Goal: Task Accomplishment & Management: Use online tool/utility

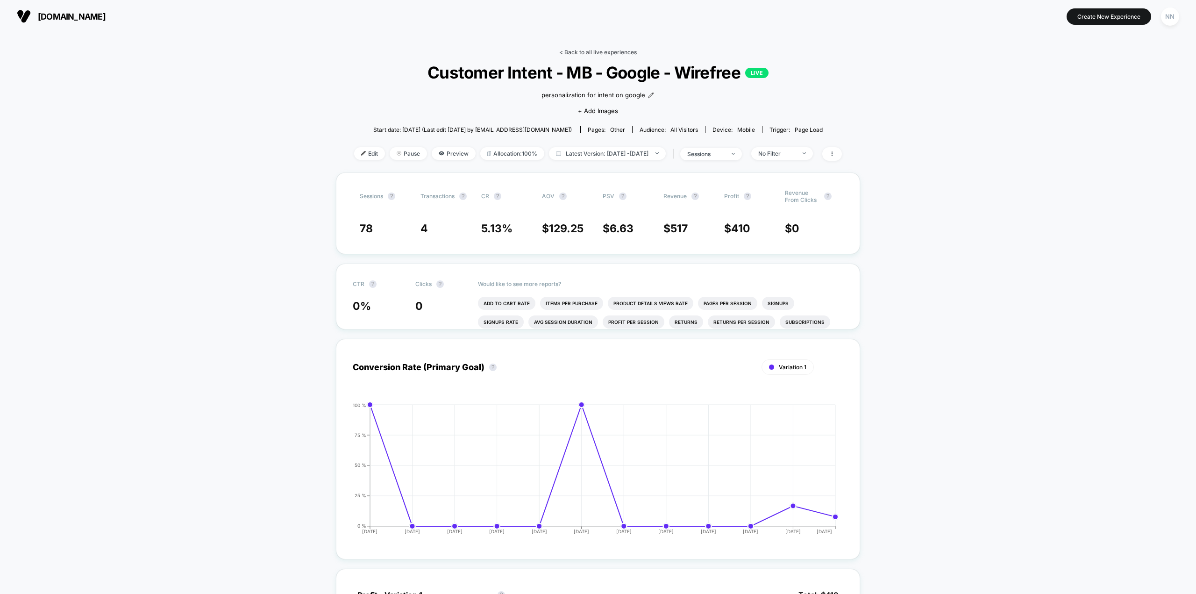
click at [579, 52] on link "< Back to all live experiences" at bounding box center [598, 52] width 78 height 7
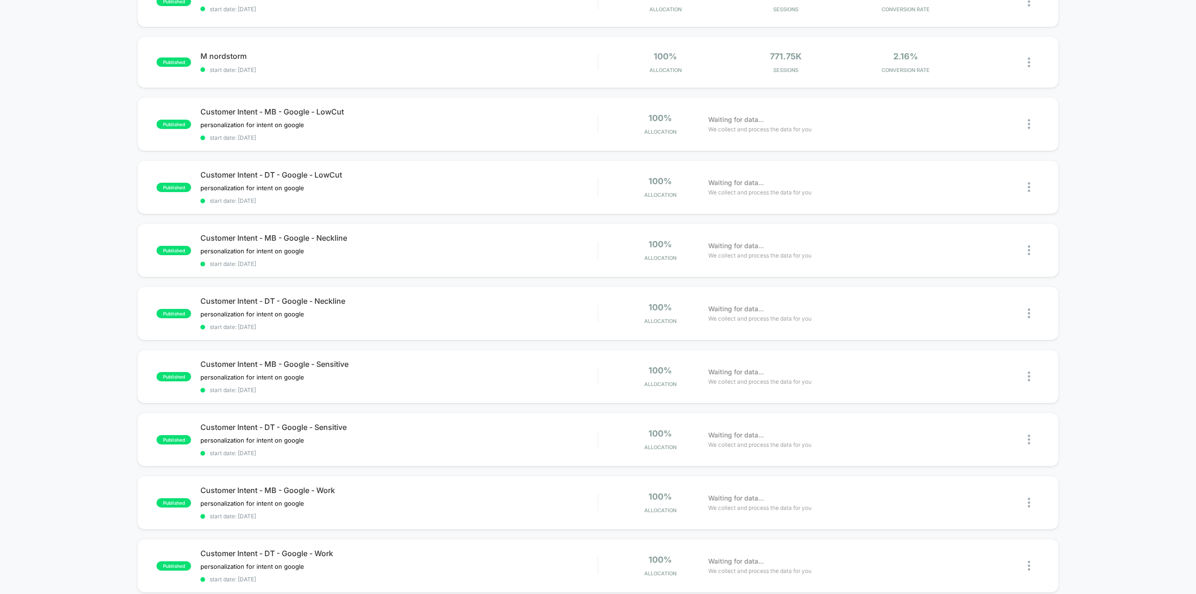
scroll to position [467, 0]
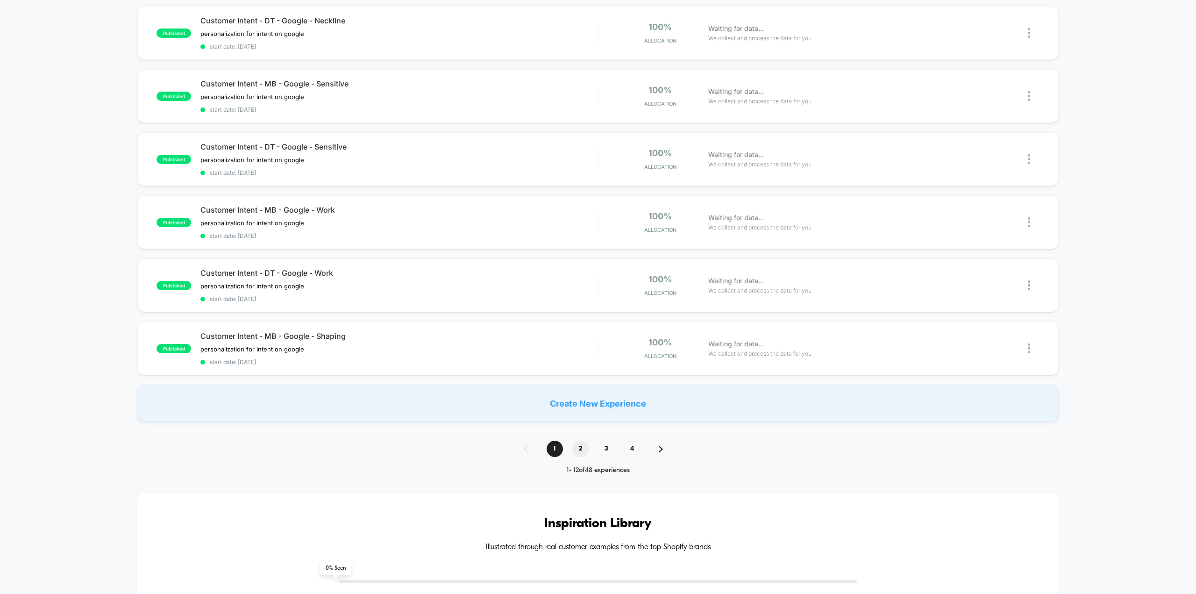
click at [583, 440] on span "2" at bounding box center [580, 448] width 16 height 16
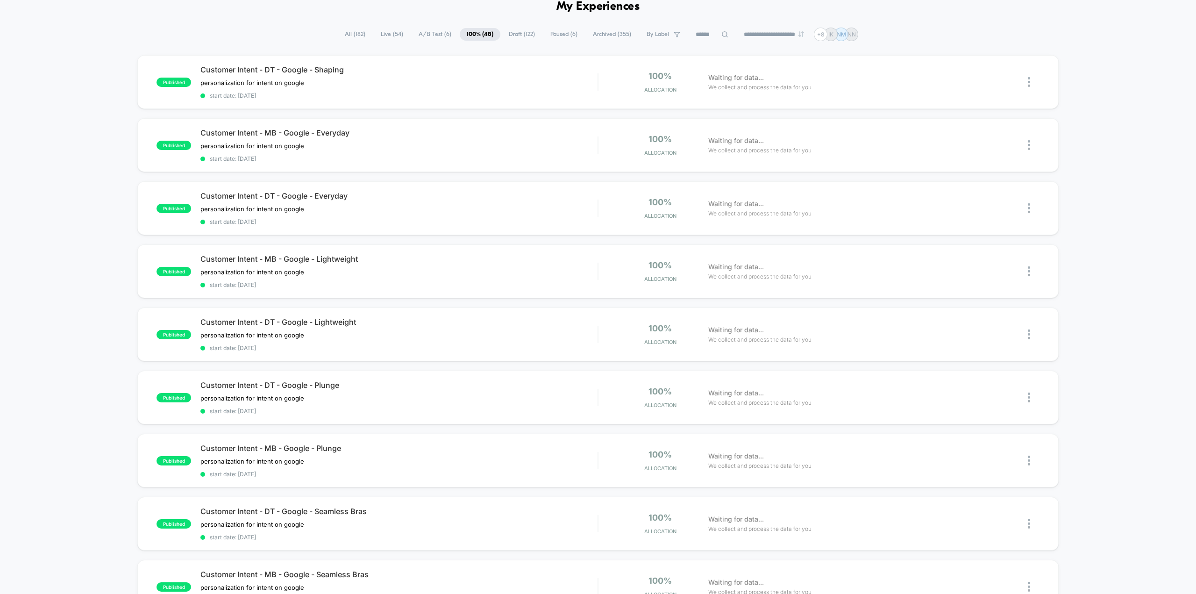
scroll to position [0, 0]
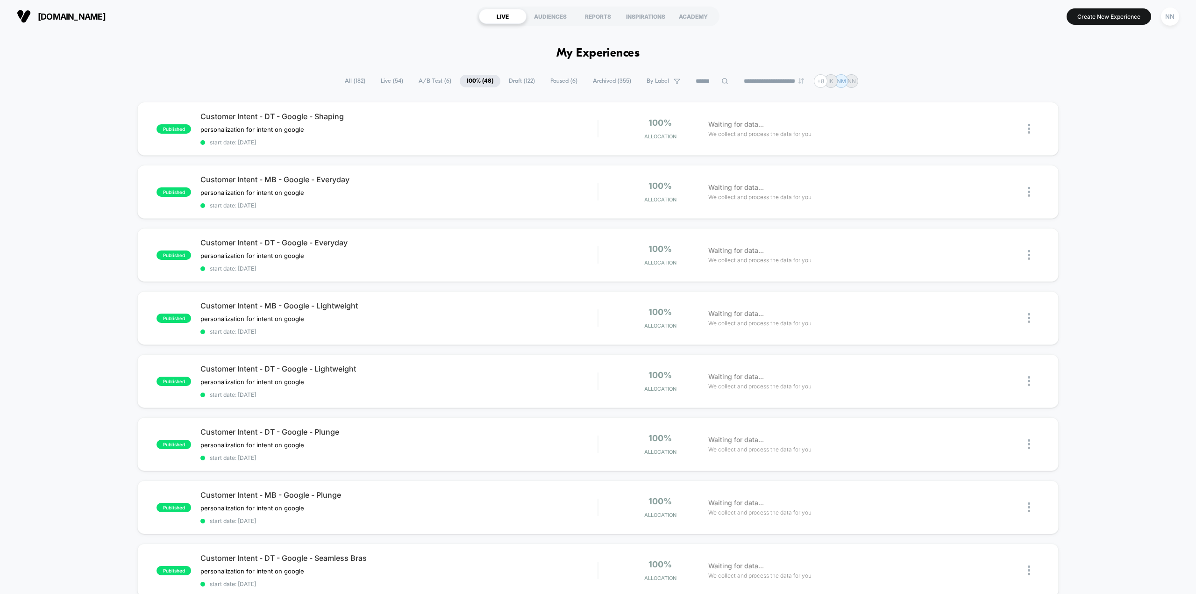
click at [419, 81] on span "A/B Test ( 6 )" at bounding box center [434, 81] width 47 height 13
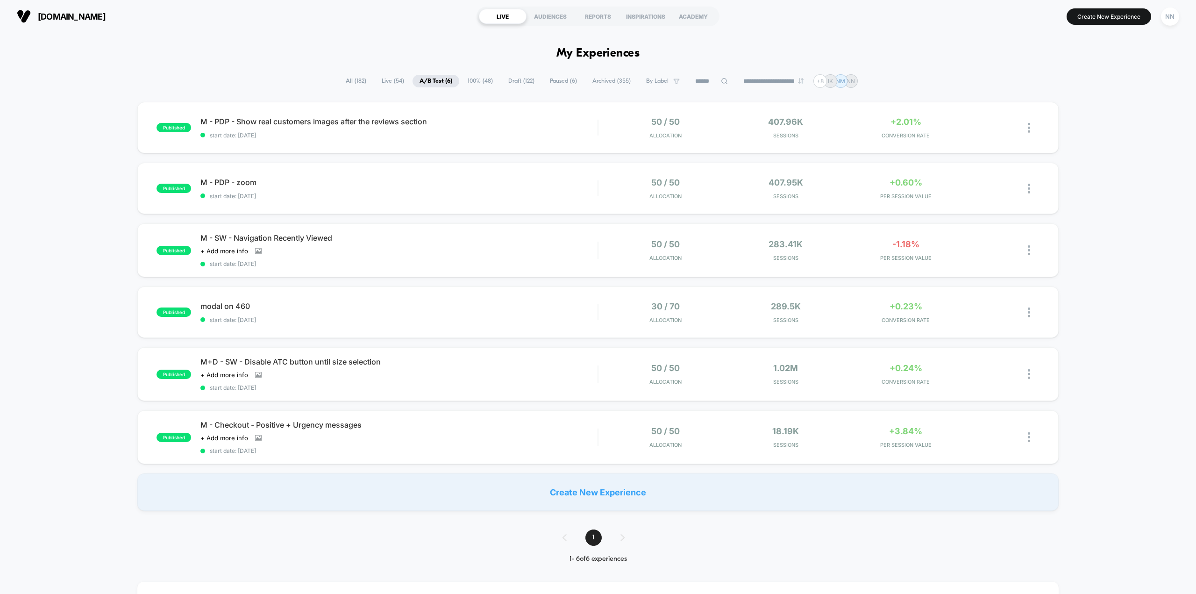
click at [487, 79] on span "100% ( 48 )" at bounding box center [480, 81] width 39 height 13
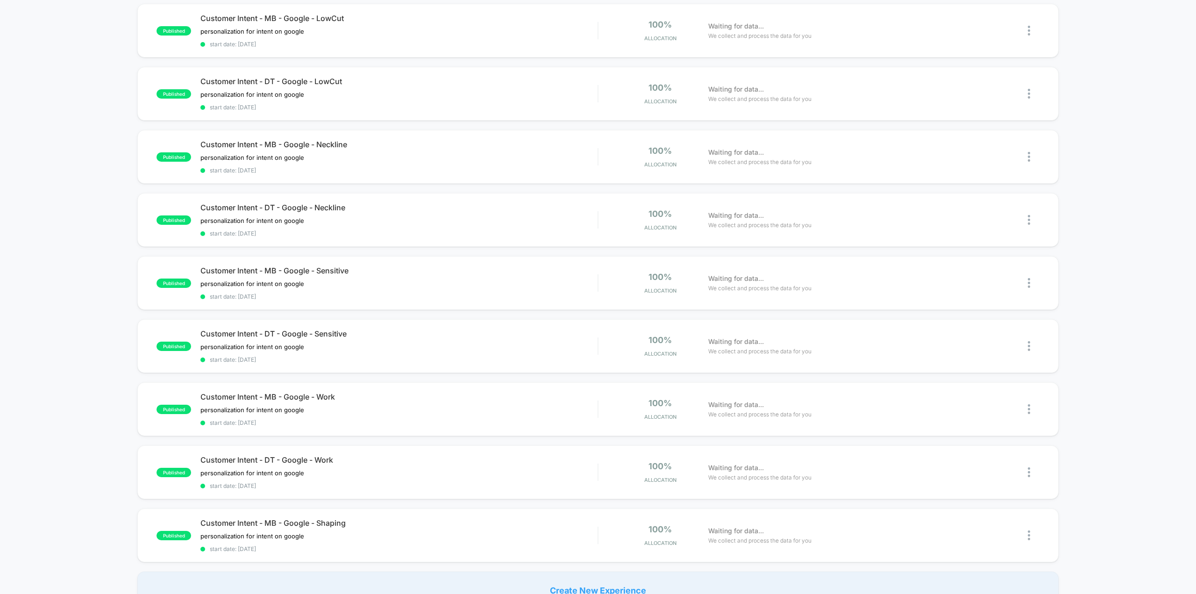
scroll to position [467, 0]
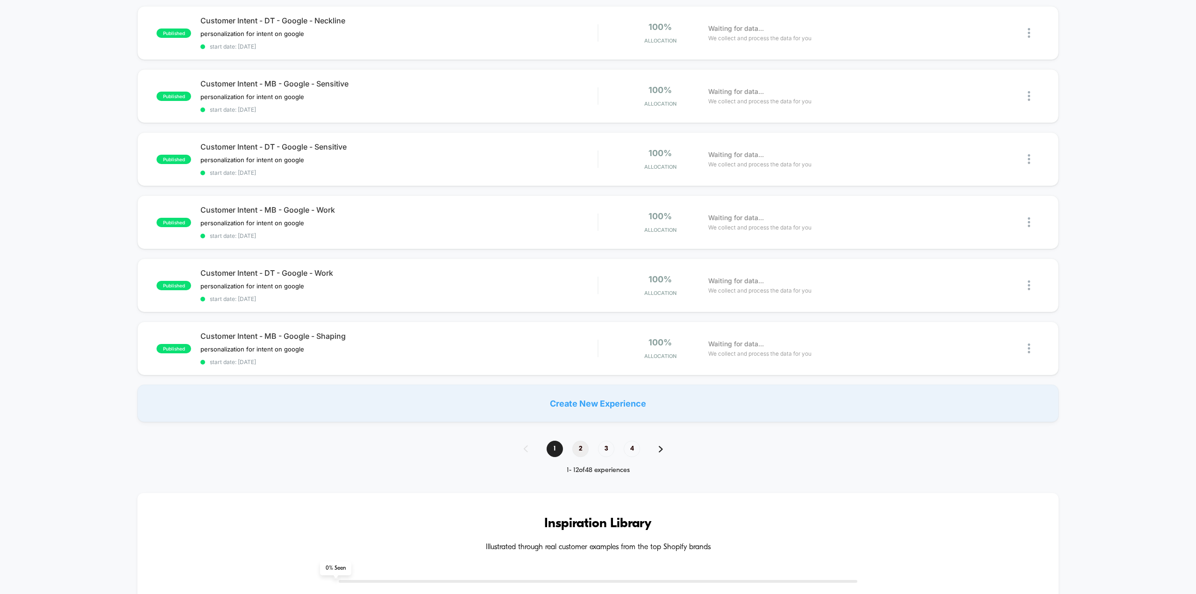
click at [581, 440] on span "2" at bounding box center [580, 448] width 16 height 16
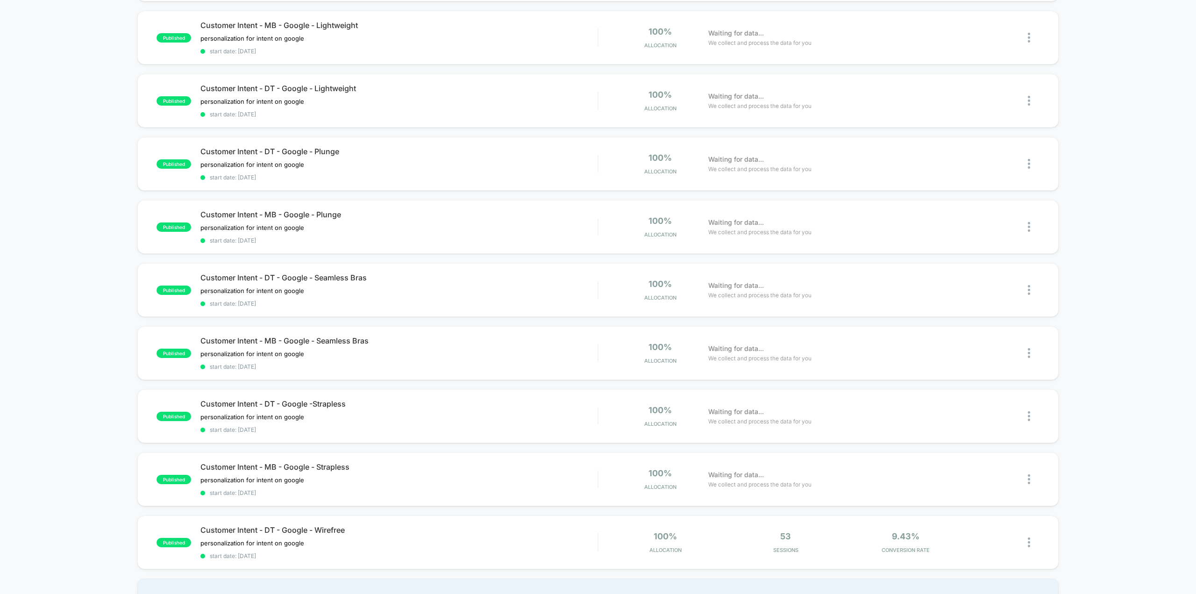
scroll to position [420, 0]
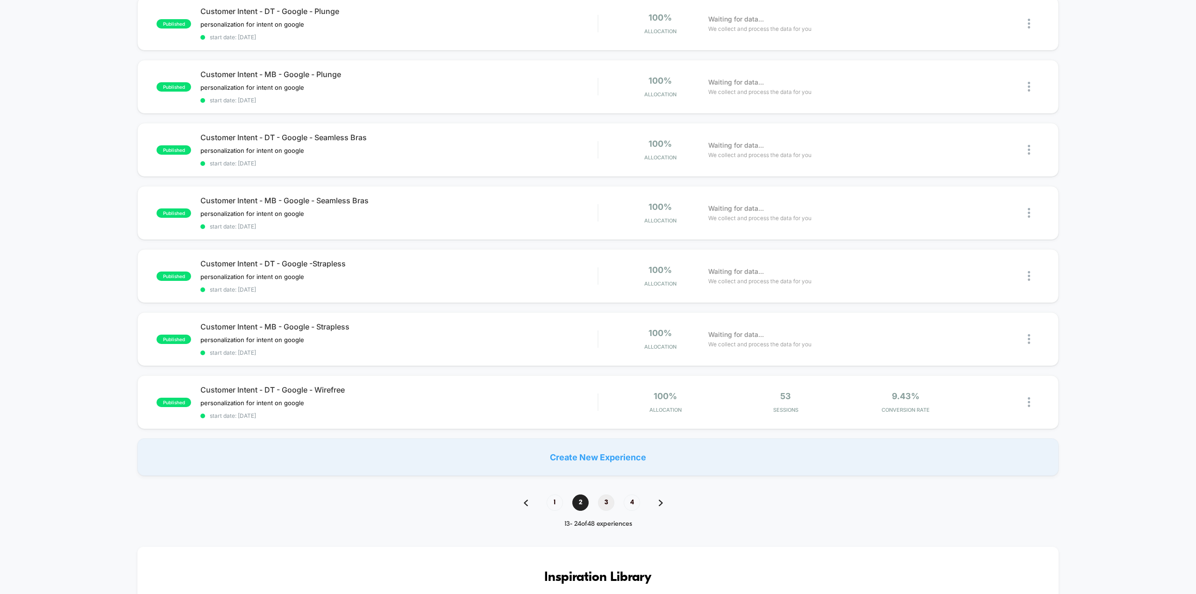
click at [600, 494] on span "3" at bounding box center [606, 502] width 16 height 16
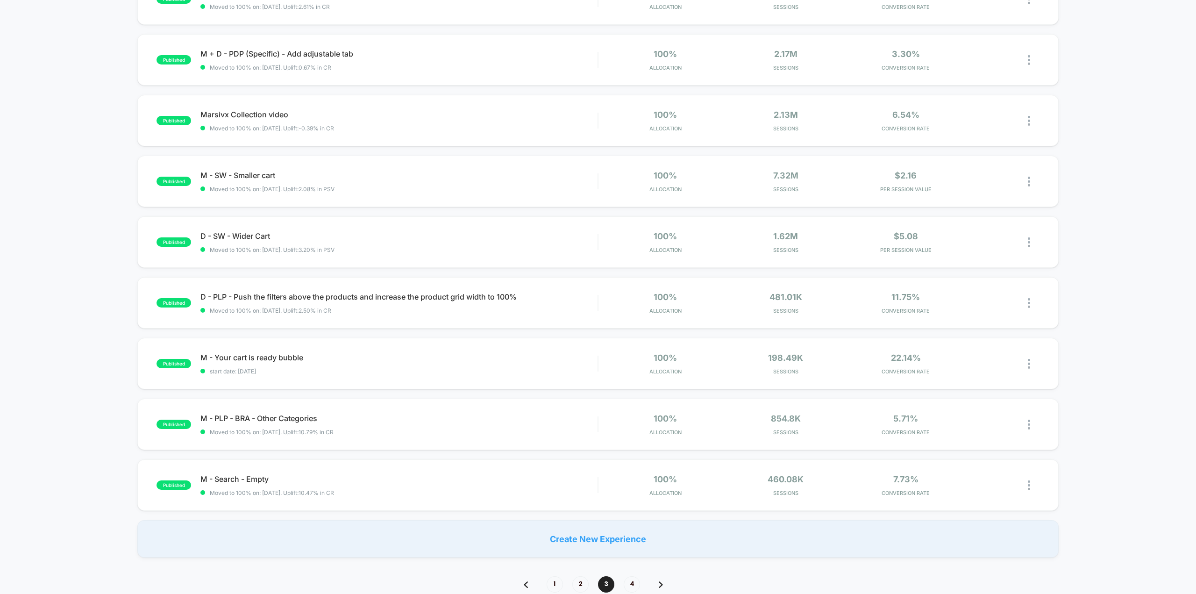
scroll to position [327, 0]
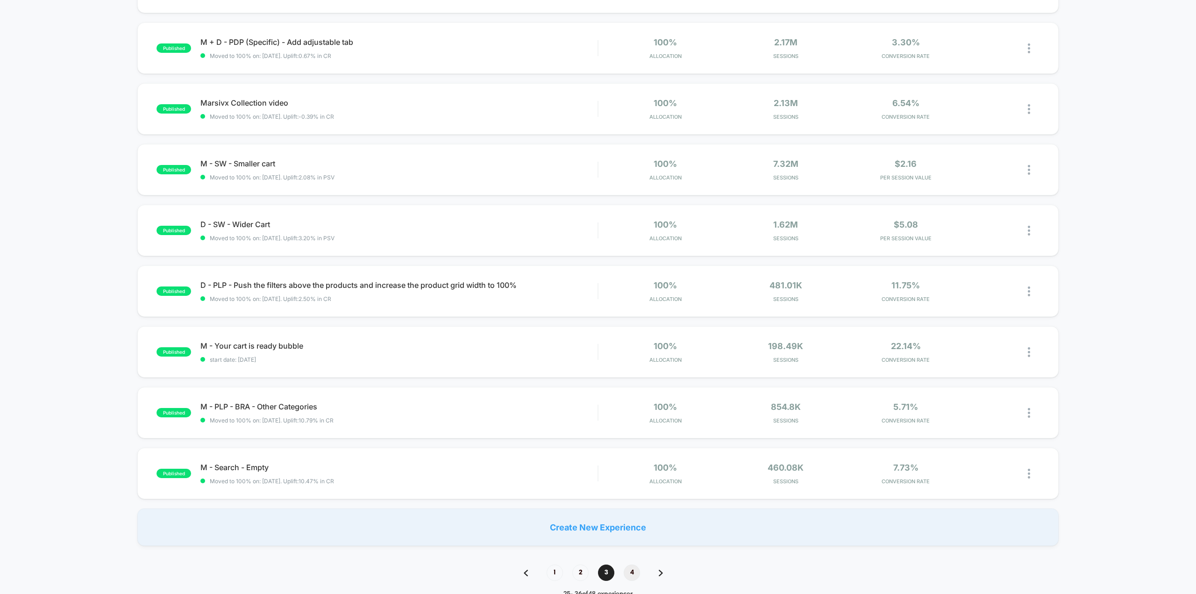
click at [631, 569] on span "4" at bounding box center [632, 572] width 16 height 16
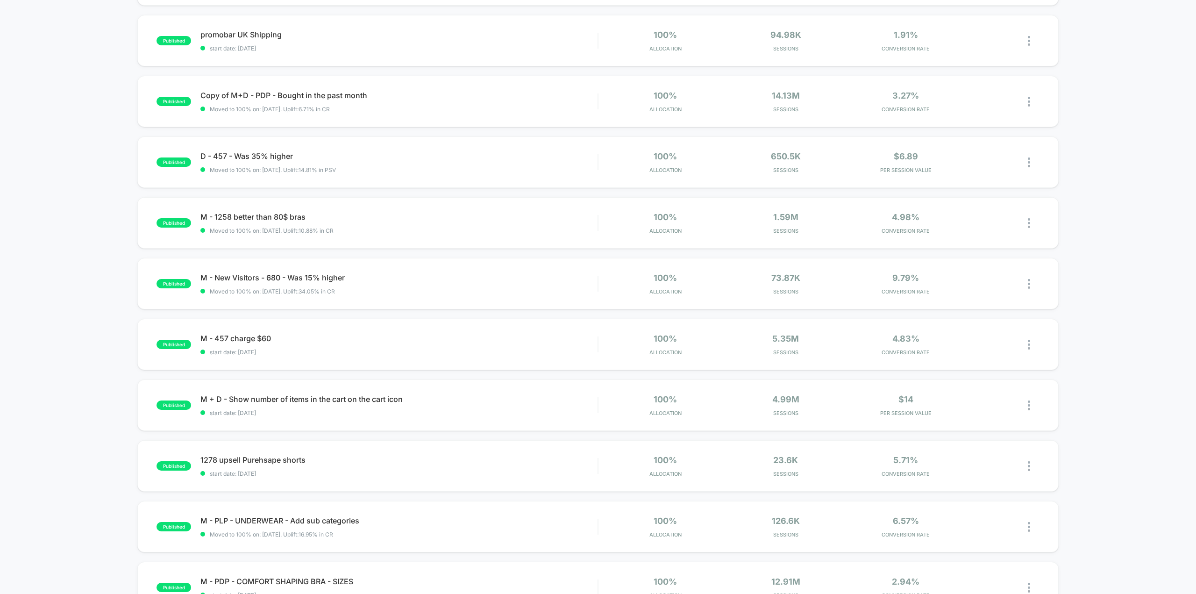
scroll to position [0, 0]
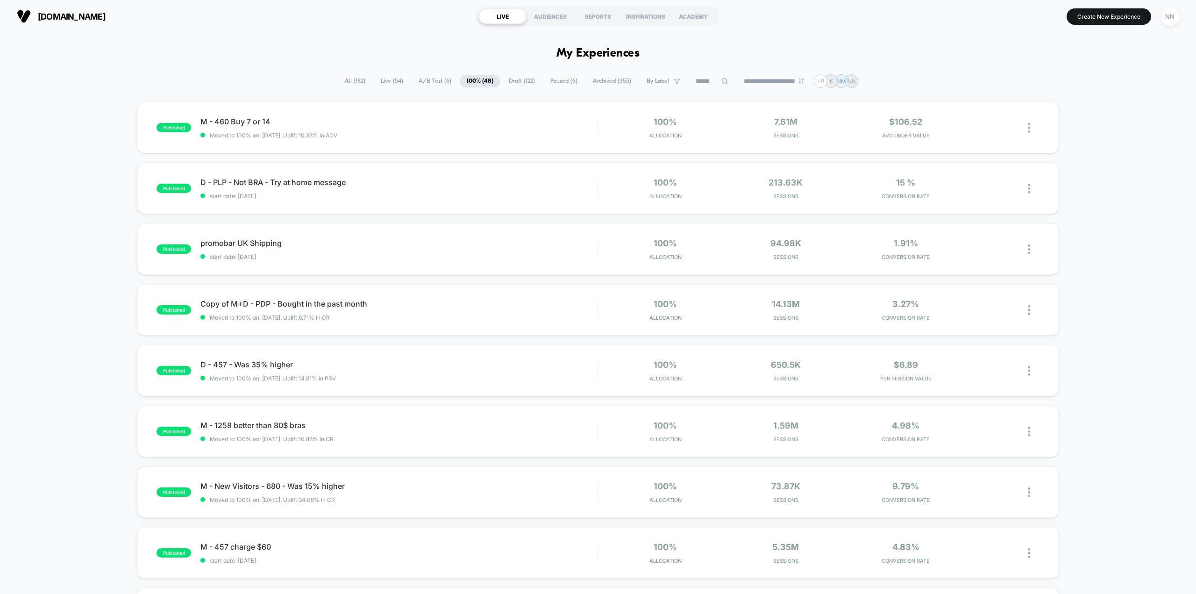
click at [343, 77] on span "All ( 182 )" at bounding box center [355, 81] width 35 height 13
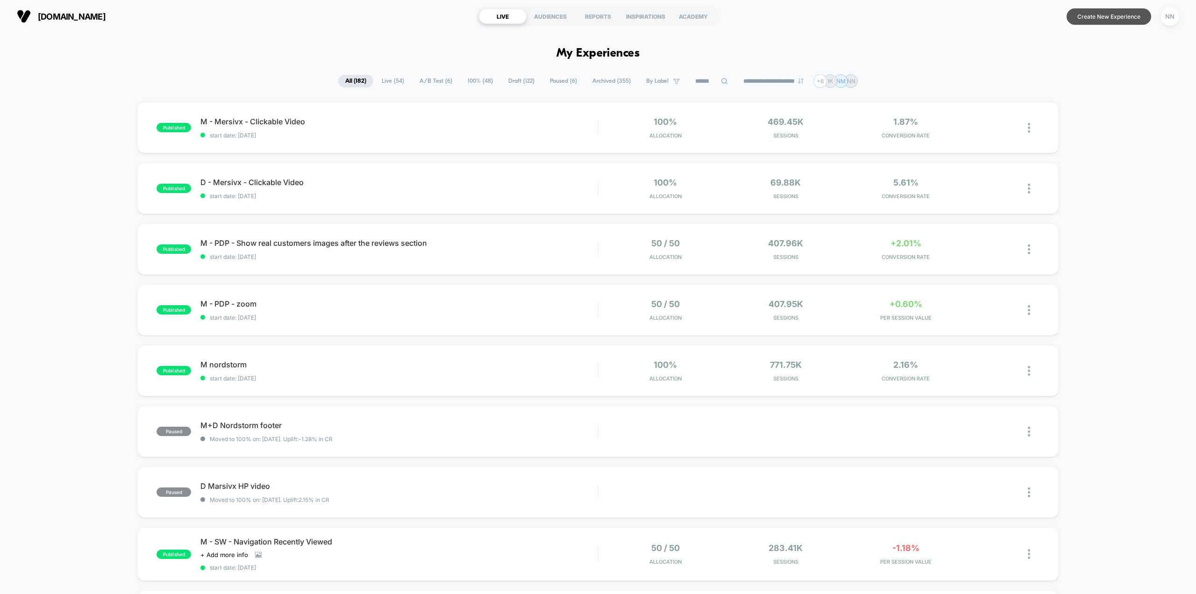
click at [1088, 14] on button "Create New Experience" at bounding box center [1108, 16] width 85 height 16
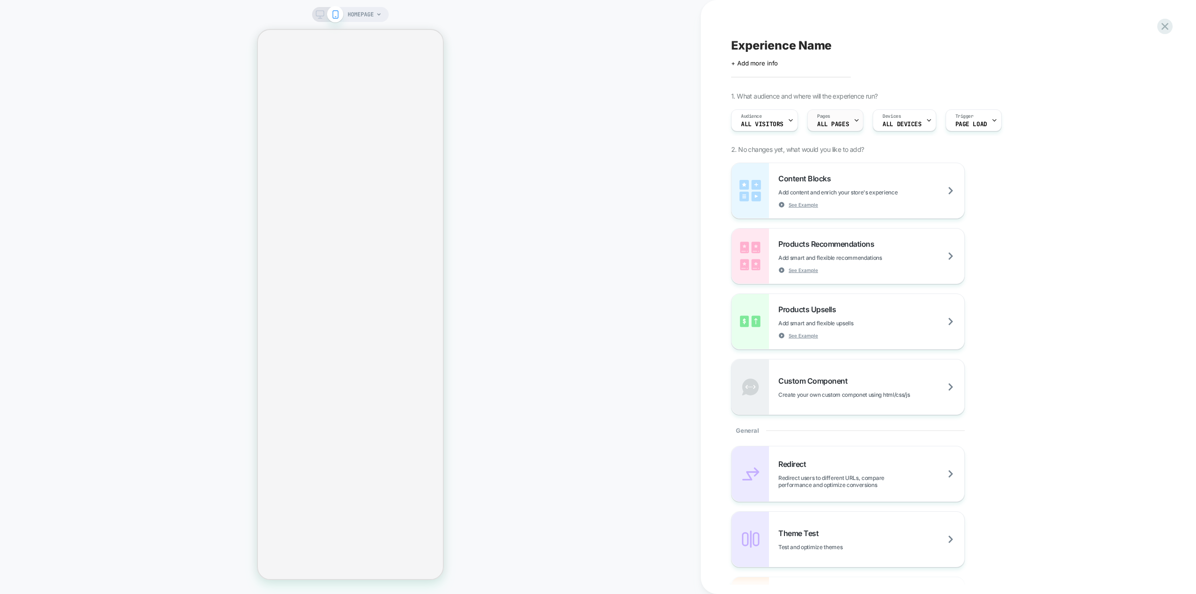
click at [830, 119] on div "Pages ALL PAGES" at bounding box center [833, 120] width 50 height 21
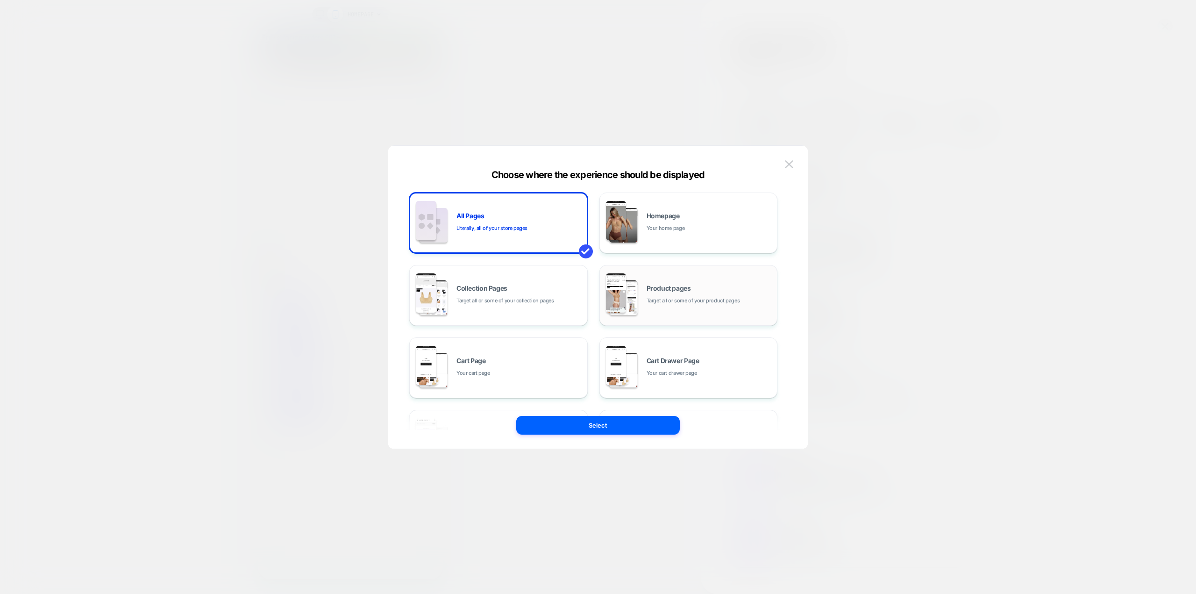
click at [689, 289] on span "Product pages" at bounding box center [668, 288] width 44 height 7
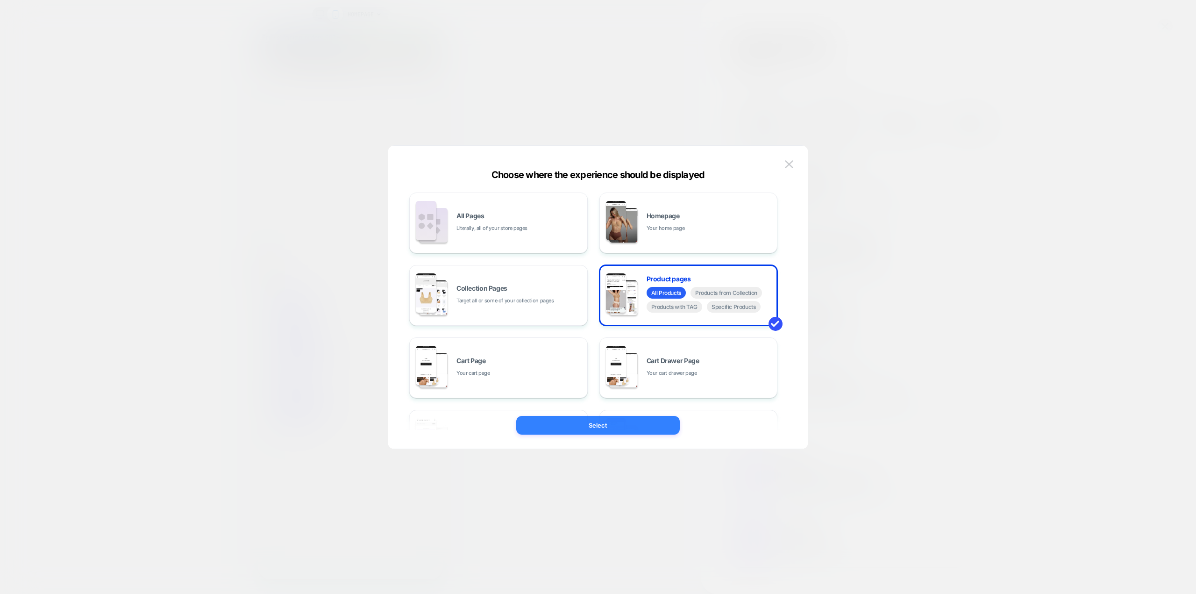
click at [665, 417] on button "Select" at bounding box center [597, 425] width 163 height 19
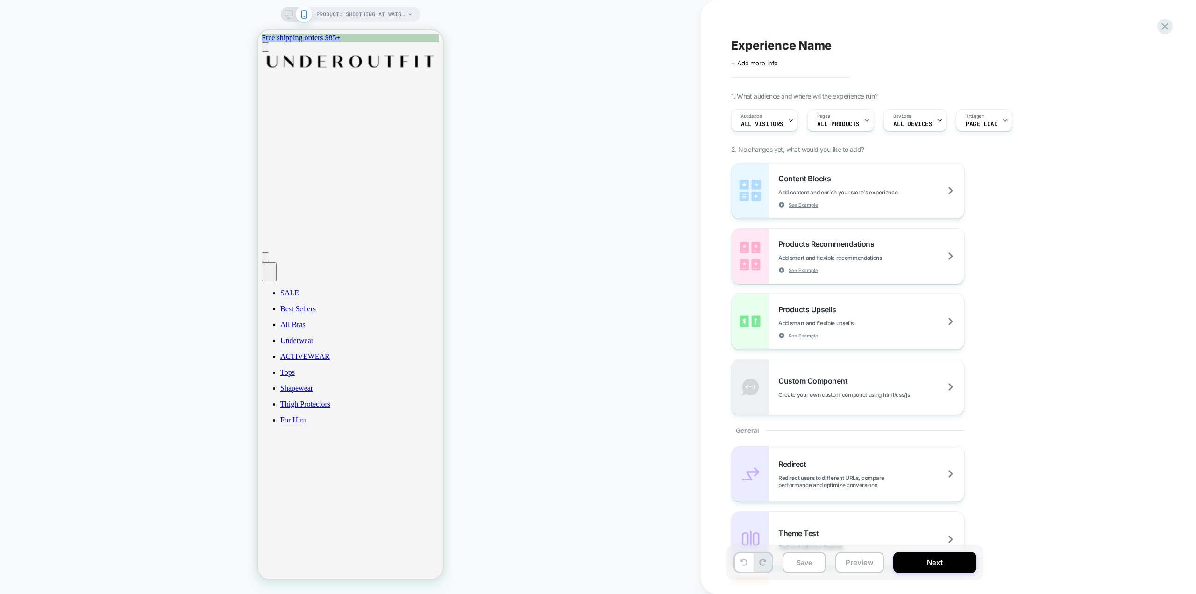
click at [904, 124] on span "ALL DEVICES" at bounding box center [912, 124] width 39 height 7
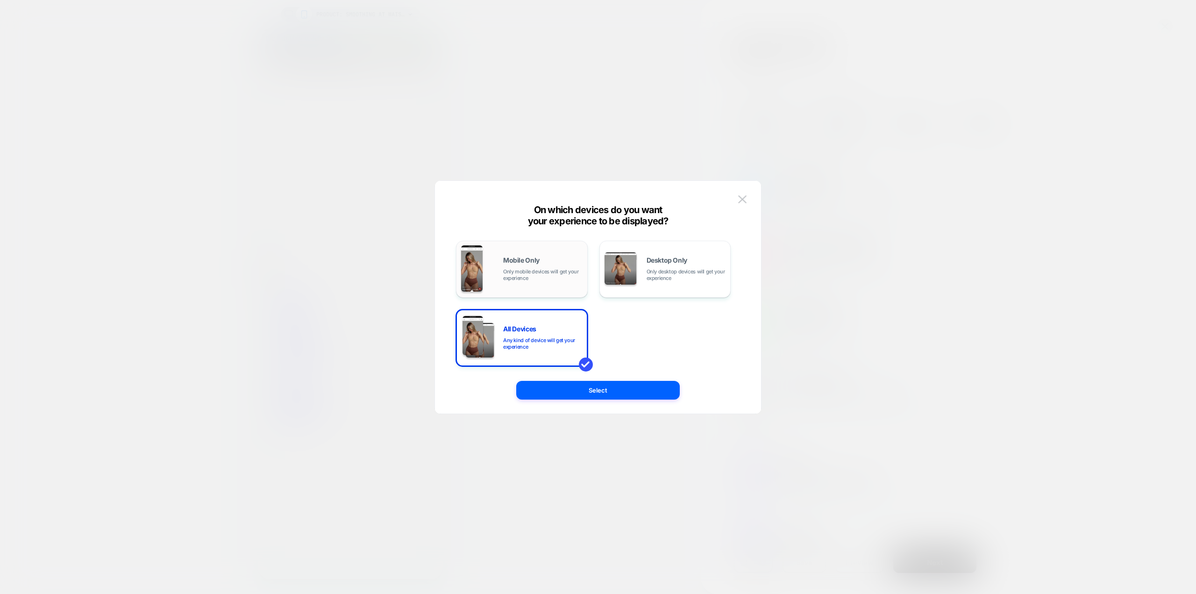
drag, startPoint x: 544, startPoint y: 268, endPoint x: 554, endPoint y: 283, distance: 17.9
click at [544, 267] on div "Mobile Only Only mobile devices will get your experience" at bounding box center [542, 269] width 79 height 24
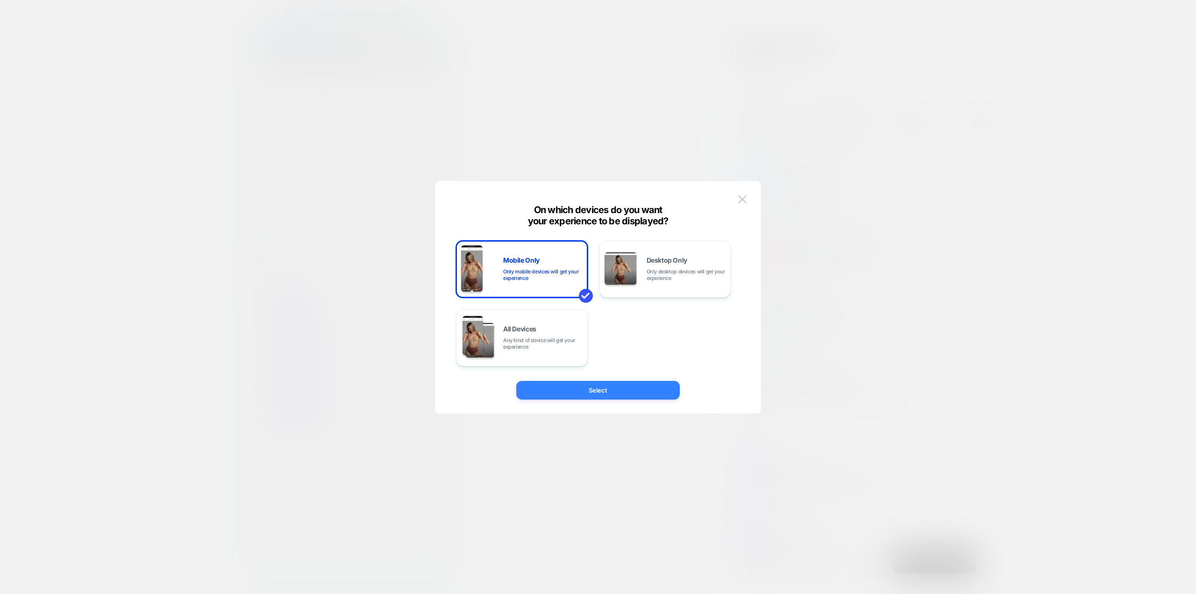
click at [624, 387] on button "Select" at bounding box center [597, 390] width 163 height 19
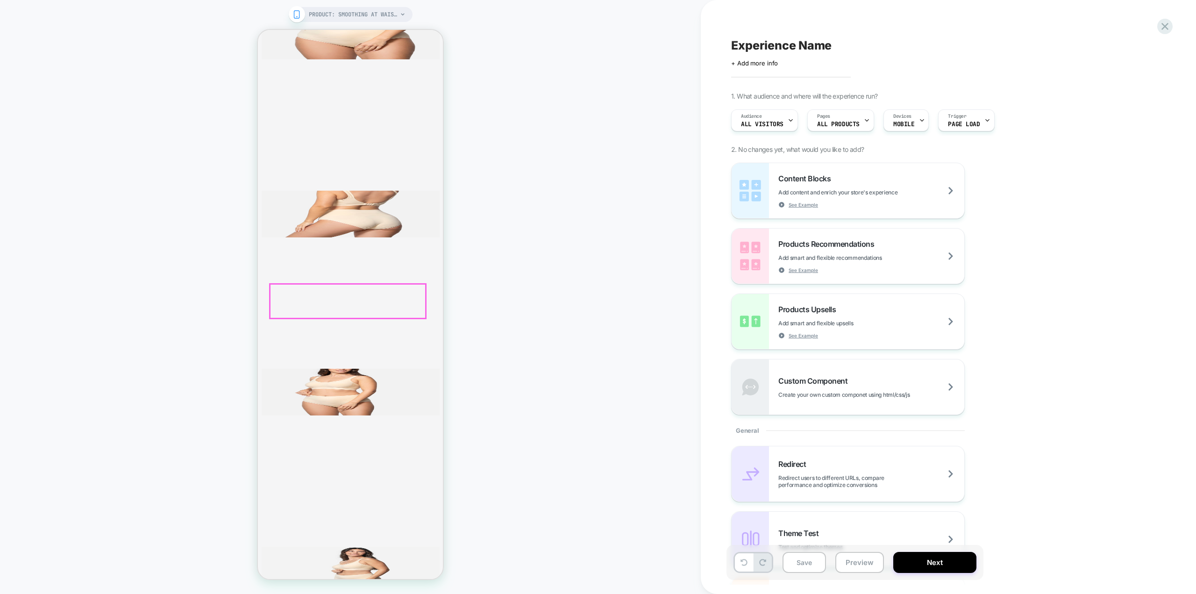
scroll to position [1635, 0]
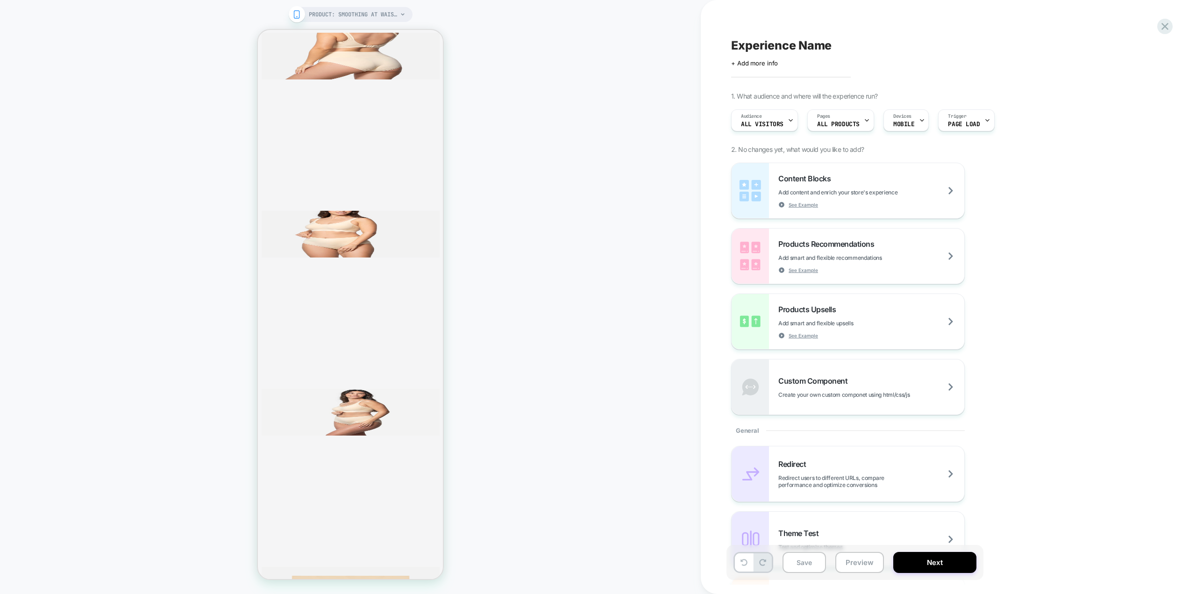
scroll to position [1775, 0]
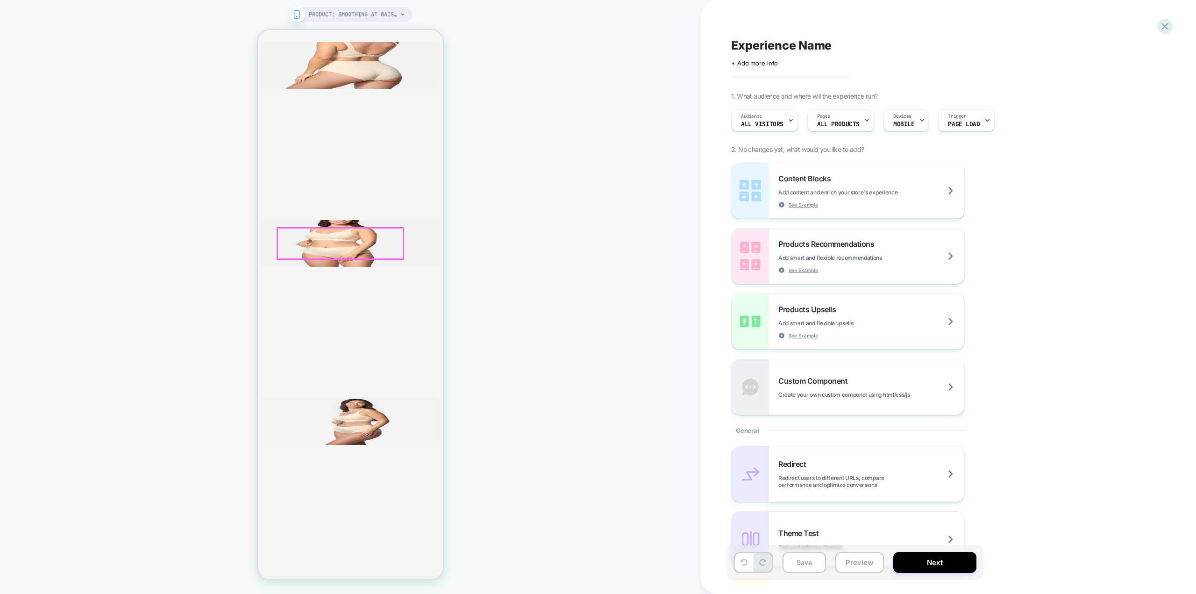
drag, startPoint x: 370, startPoint y: 320, endPoint x: 369, endPoint y: 250, distance: 70.1
click at [490, 302] on div "PRODUCT: Smoothing At Waist Brief [sand] PRODUCT: Smoothing At Waist Brief [san…" at bounding box center [350, 296] width 701 height 575
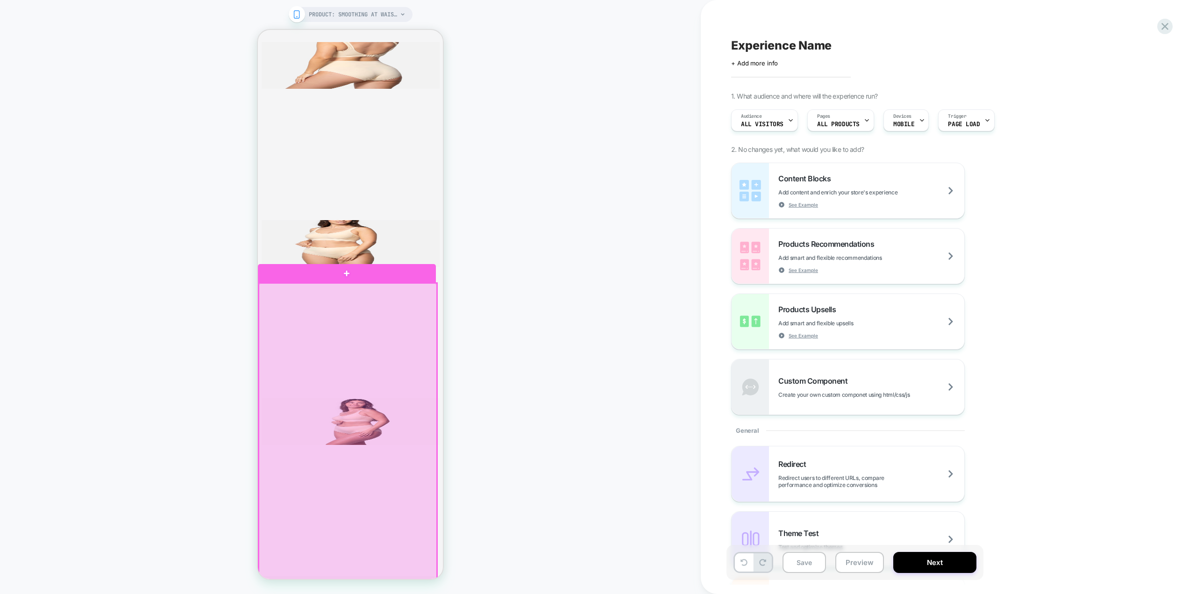
drag, startPoint x: 398, startPoint y: 292, endPoint x: 372, endPoint y: 291, distance: 26.2
drag, startPoint x: 372, startPoint y: 291, endPoint x: 331, endPoint y: 278, distance: 42.8
click at [331, 278] on div at bounding box center [347, 272] width 178 height 19
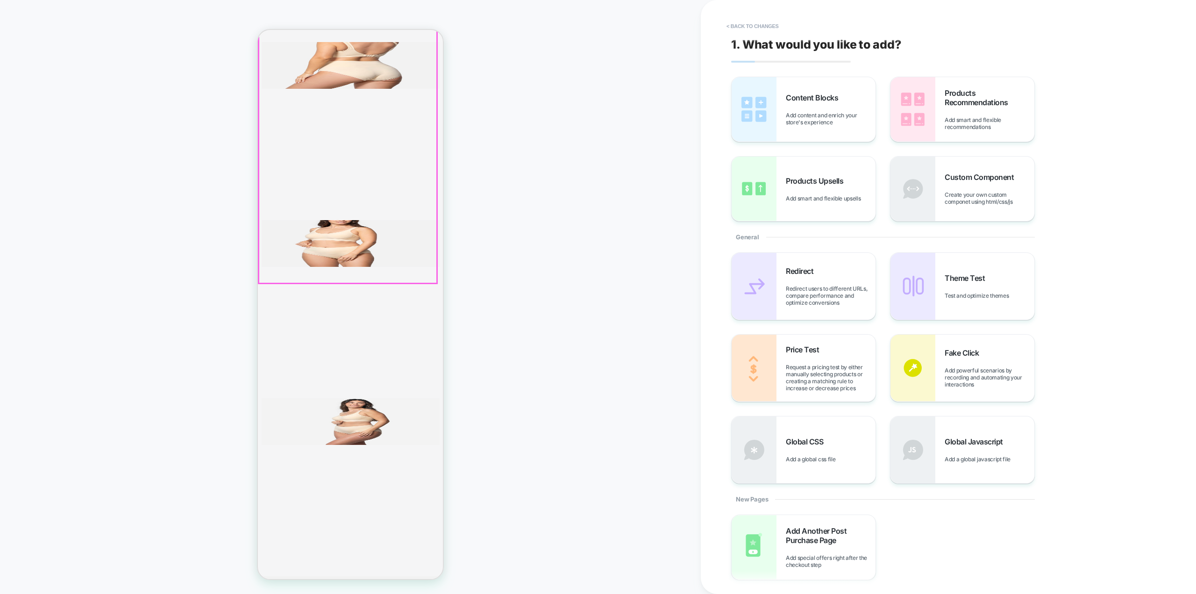
scroll to position [1771, 0]
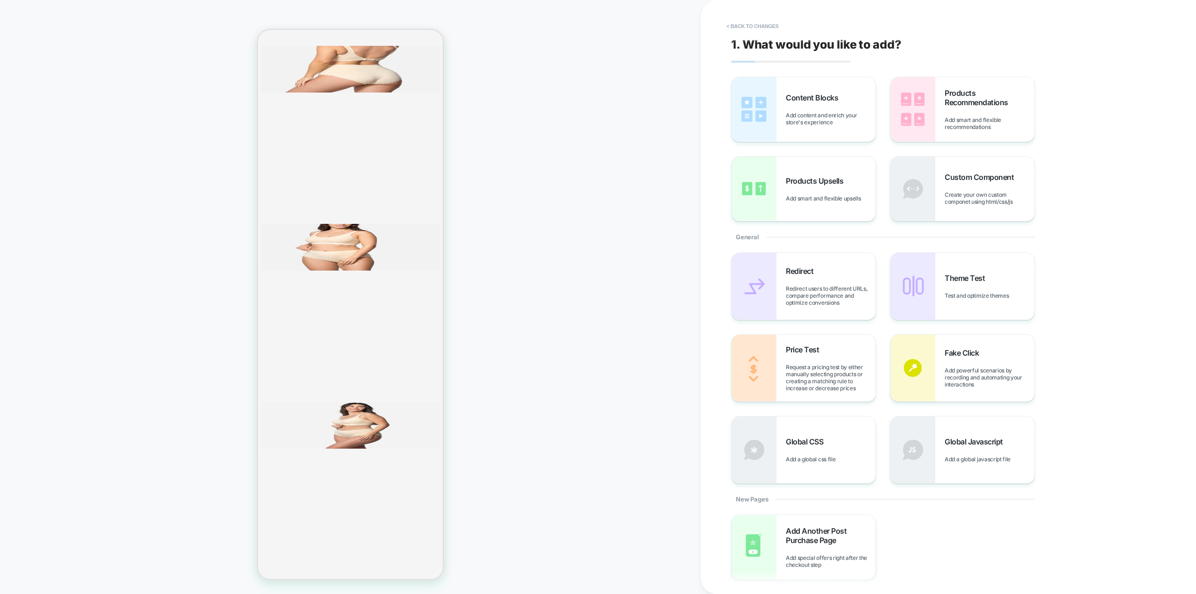
click at [734, 25] on button "< Back to changes" at bounding box center [753, 26] width 62 height 15
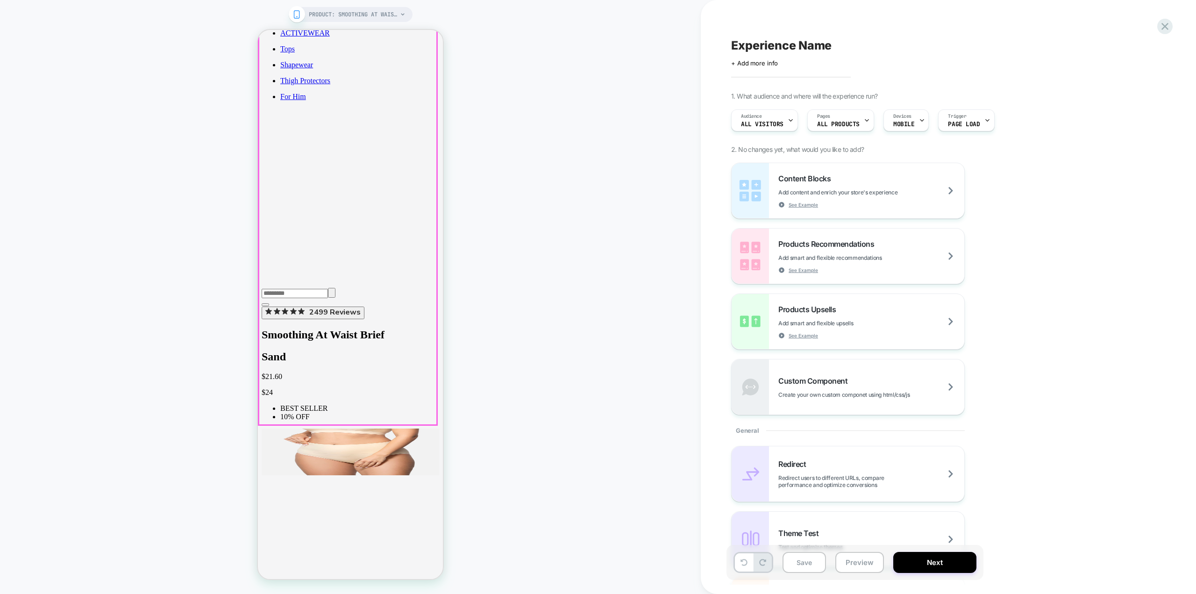
scroll to position [370, 0]
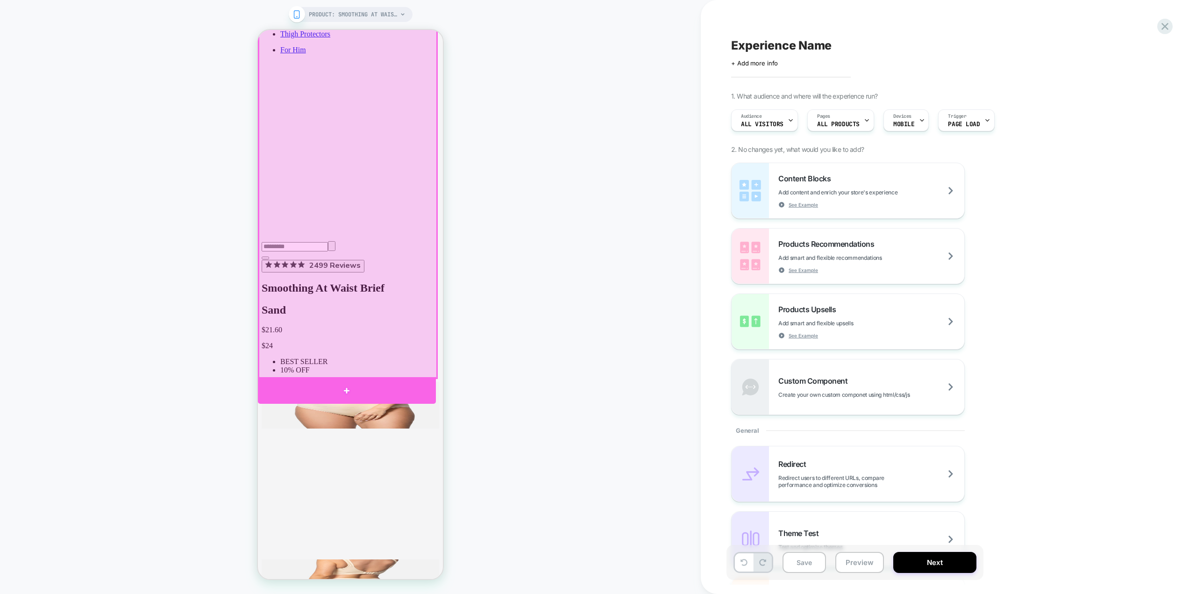
click at [347, 383] on div at bounding box center [347, 390] width 178 height 27
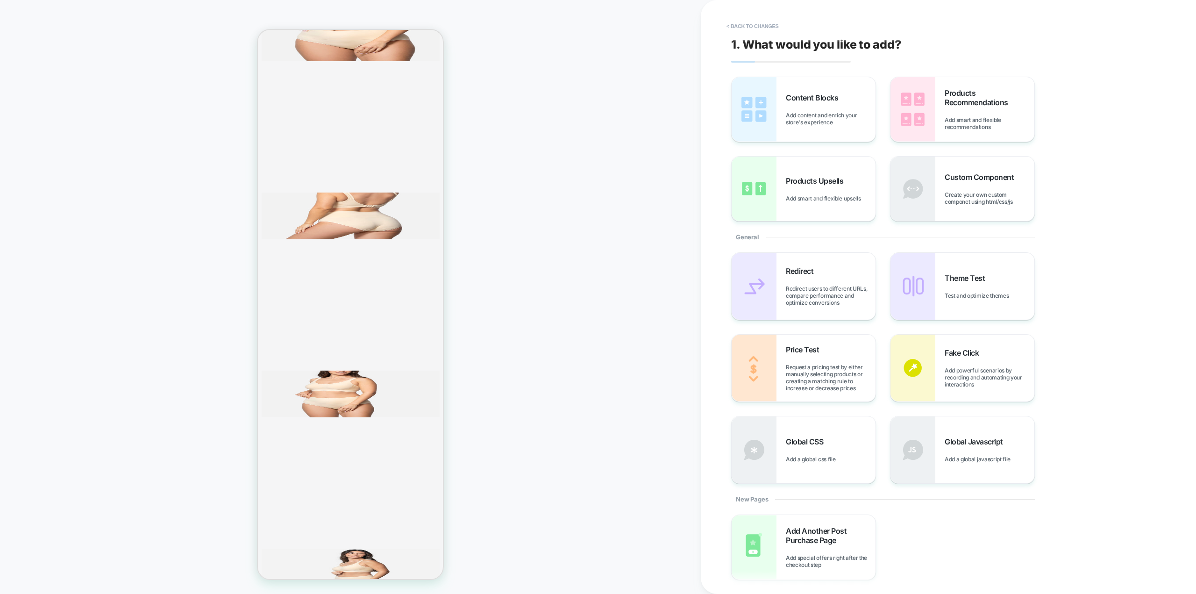
scroll to position [1909, 0]
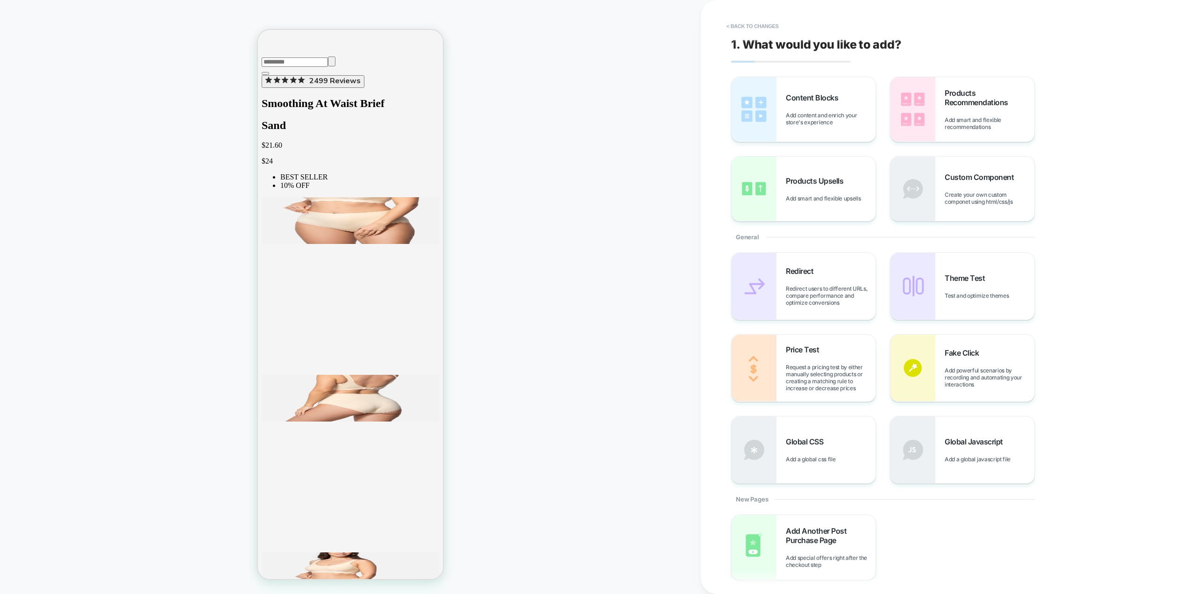
scroll to position [368, 0]
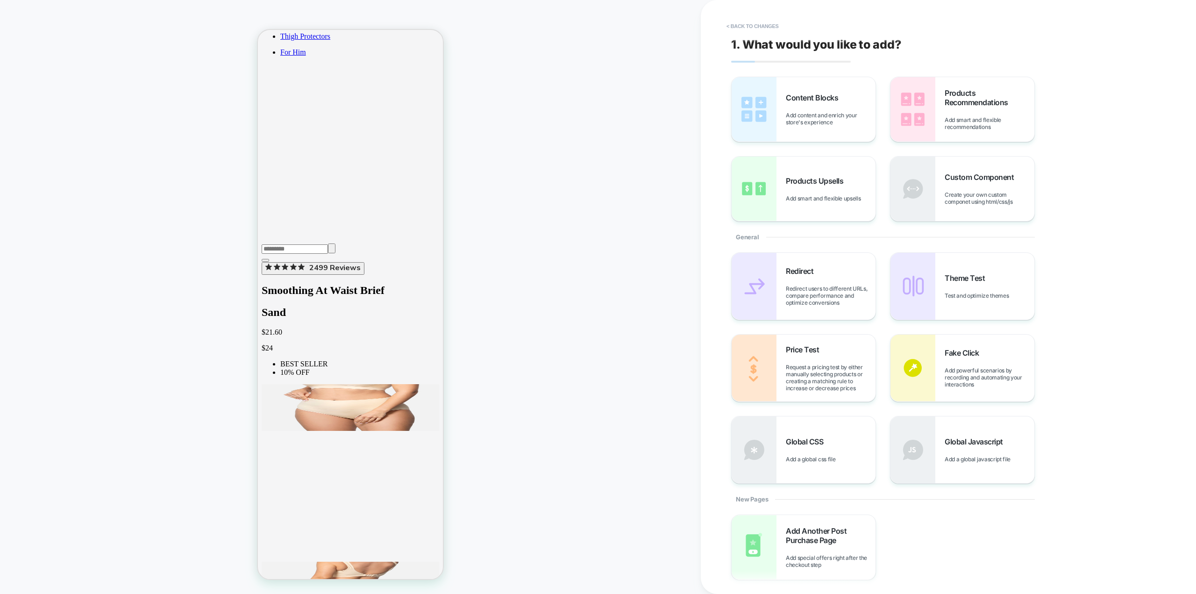
click at [584, 348] on div "PRODUCT: Smoothing At Waist Brief [sand] PRODUCT: Smoothing At Waist Brief [san…" at bounding box center [350, 296] width 701 height 575
click at [745, 23] on button "< Back to changes" at bounding box center [753, 26] width 62 height 15
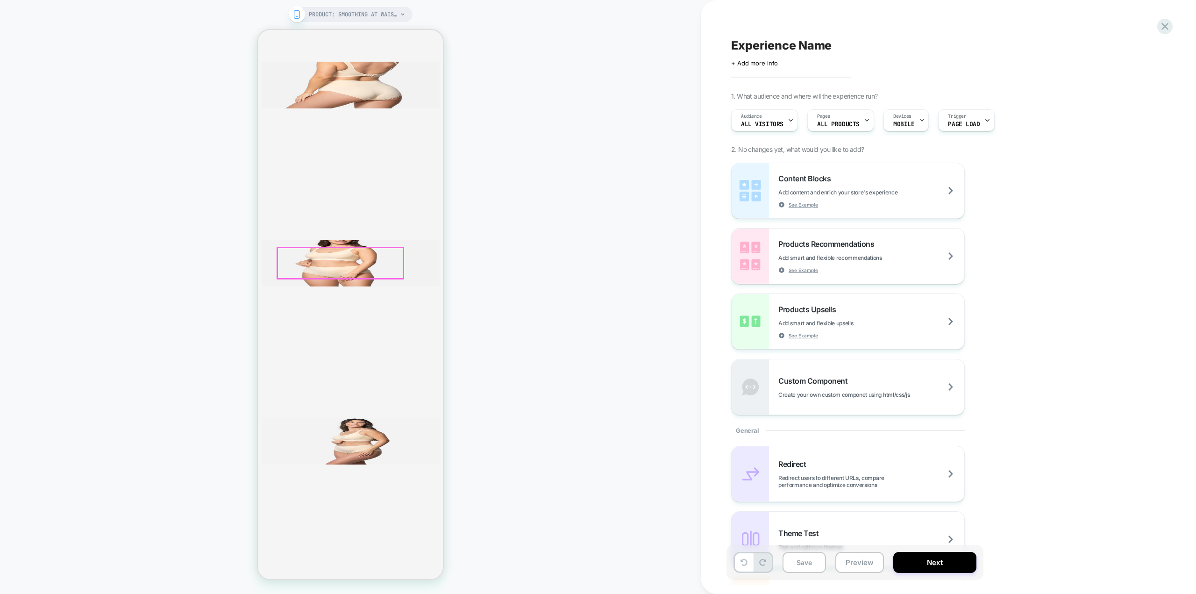
scroll to position [1769, 0]
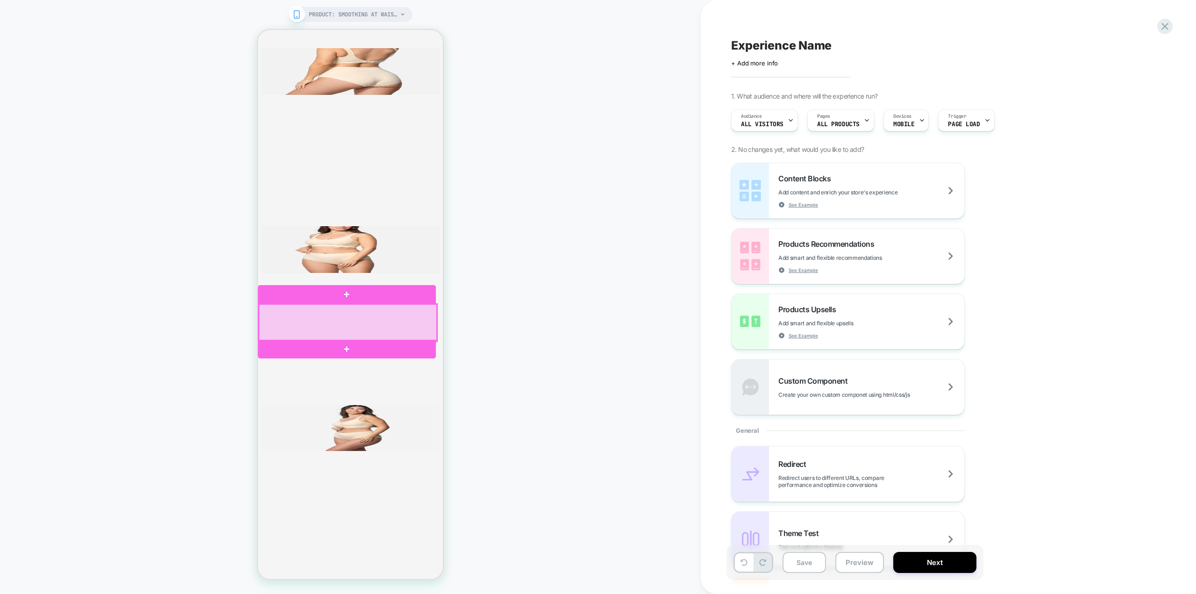
drag, startPoint x: 390, startPoint y: 320, endPoint x: 370, endPoint y: 319, distance: 19.6
click at [370, 319] on div at bounding box center [348, 322] width 178 height 37
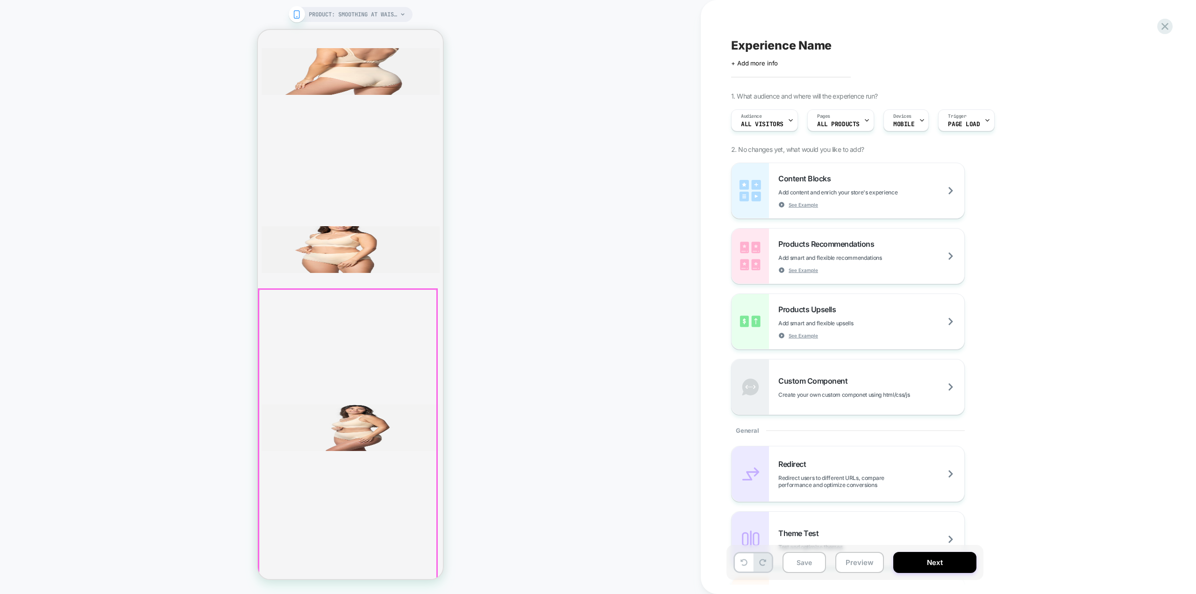
click at [294, 295] on div at bounding box center [348, 452] width 178 height 327
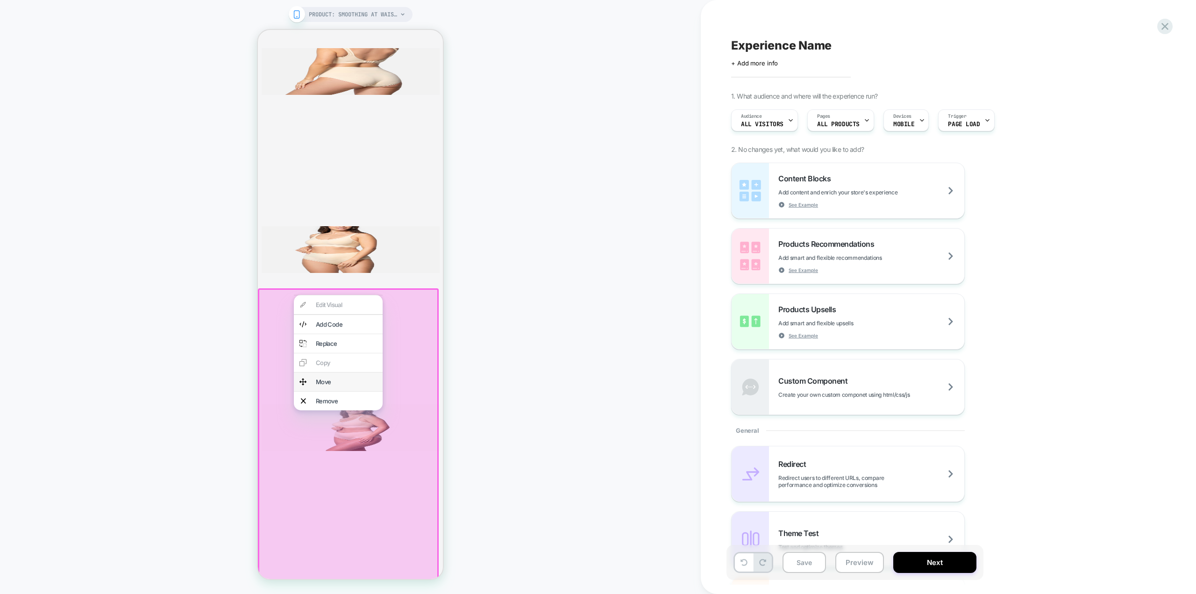
click at [330, 385] on div "Move" at bounding box center [346, 381] width 61 height 7
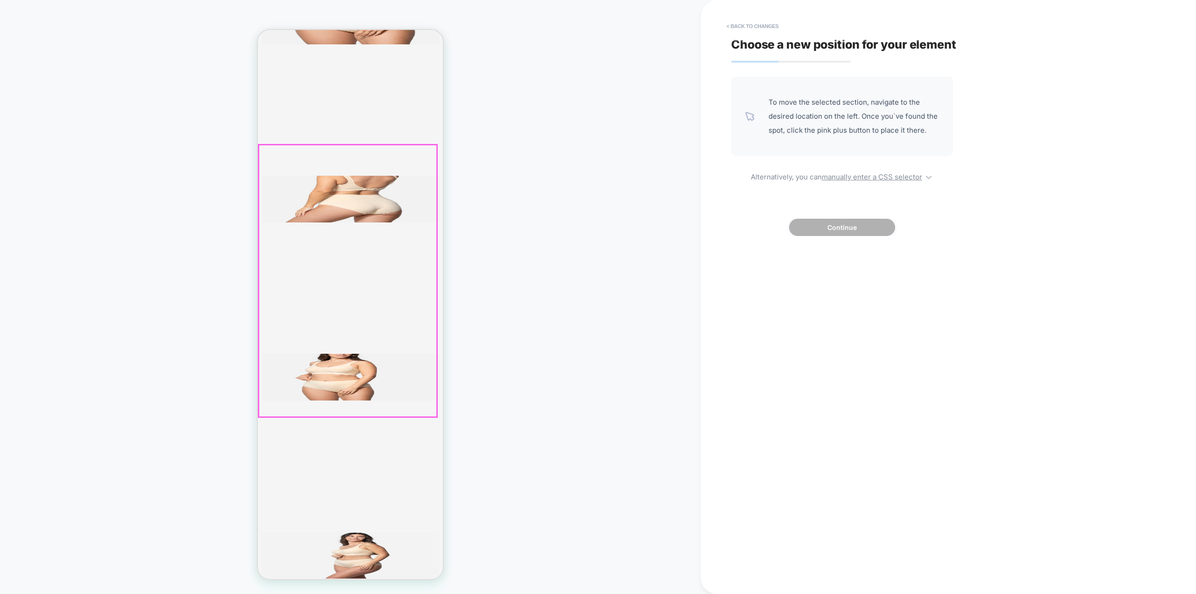
scroll to position [1629, 0]
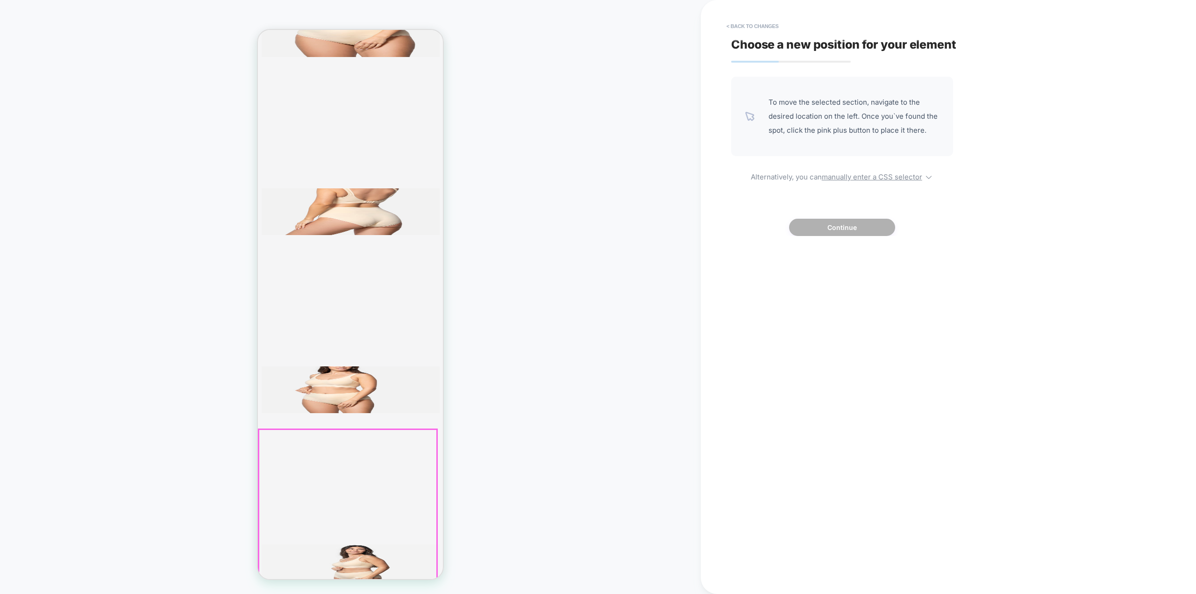
drag, startPoint x: 390, startPoint y: 436, endPoint x: 532, endPoint y: 418, distance: 143.7
click at [482, 464] on div "PRODUCT: Smoothing At Waist Brief [sand] PRODUCT: Smoothing At Waist Brief [san…" at bounding box center [350, 296] width 701 height 575
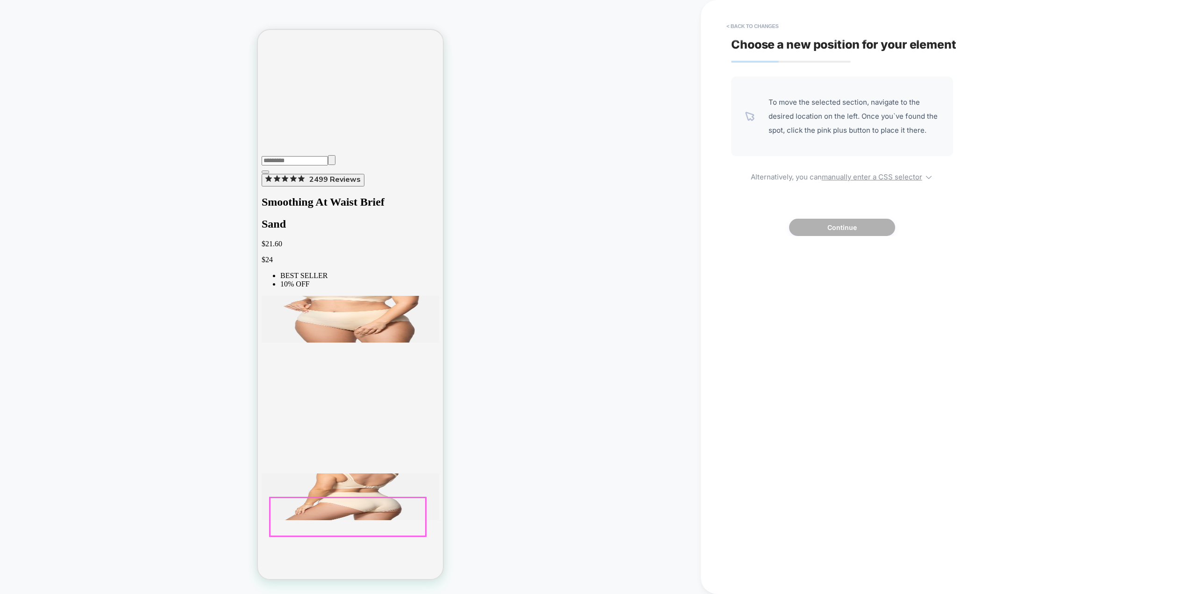
scroll to position [368, 0]
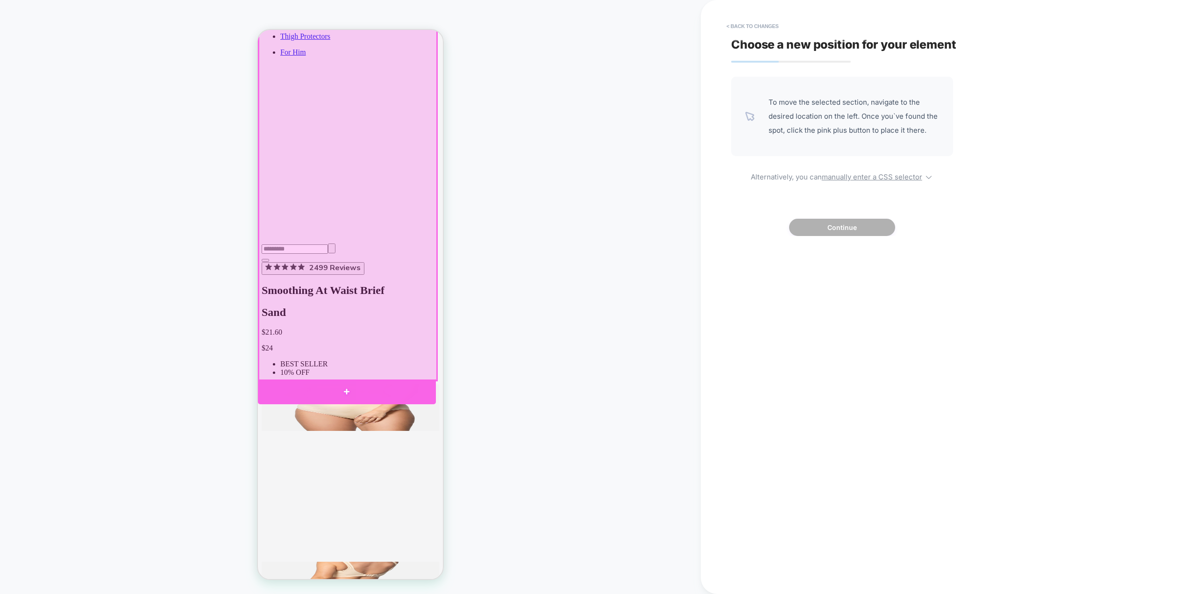
click at [352, 385] on div at bounding box center [347, 391] width 178 height 25
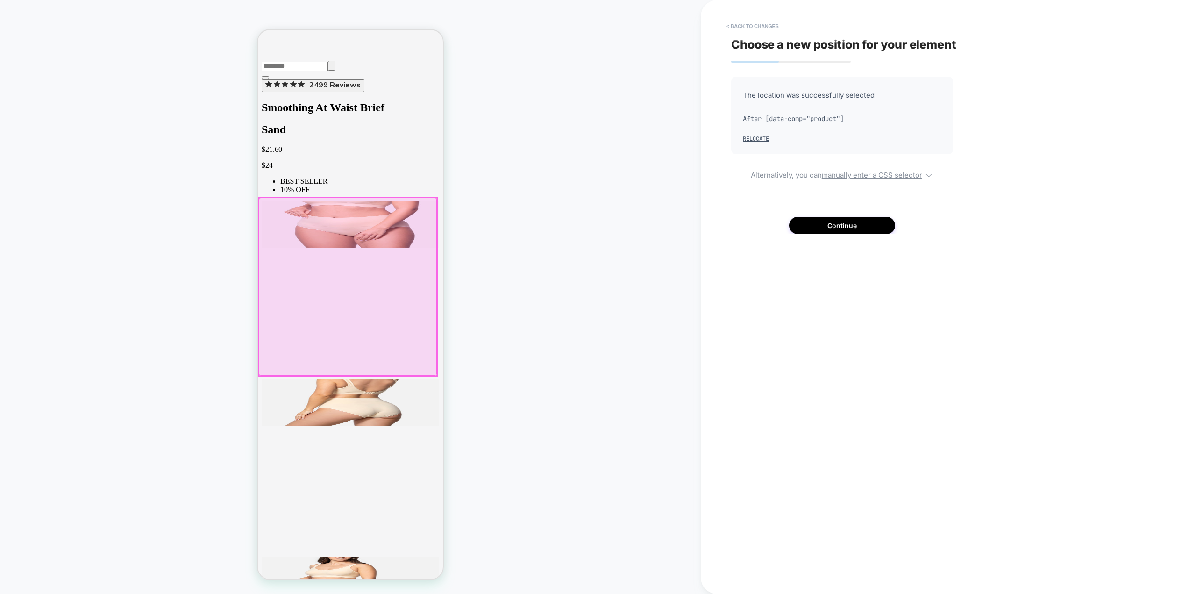
scroll to position [554, 0]
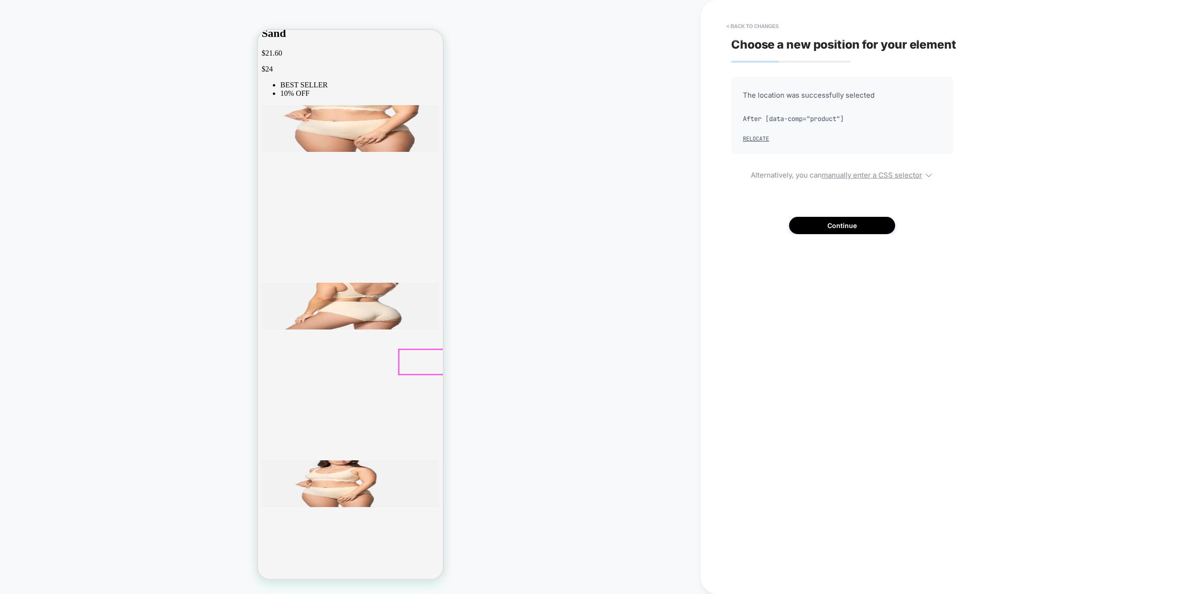
scroll to position [648, 0]
click at [745, 23] on button "< Back to changes" at bounding box center [753, 26] width 62 height 15
